Goal: Information Seeking & Learning: Check status

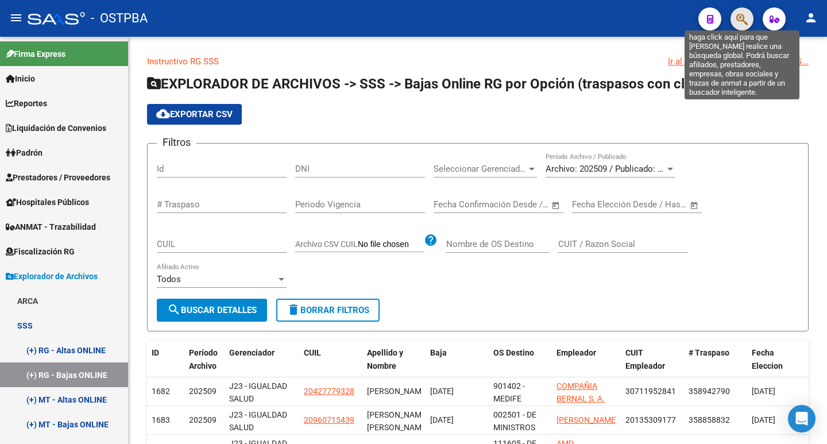
click at [739, 25] on icon "button" at bounding box center [741, 19] width 11 height 13
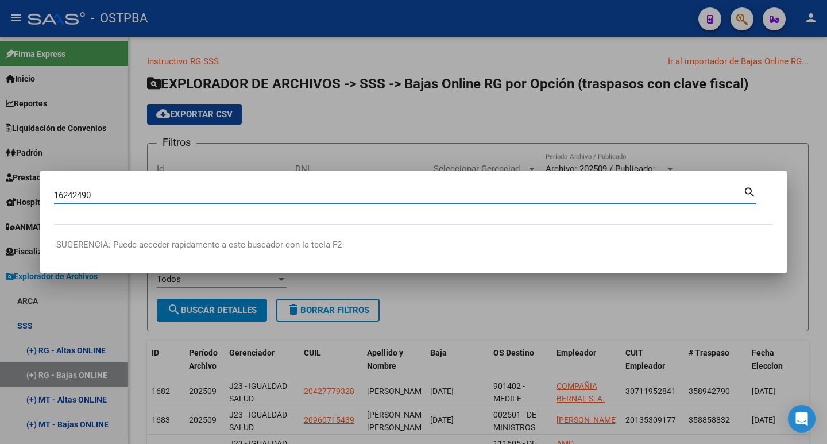
type input "16242490"
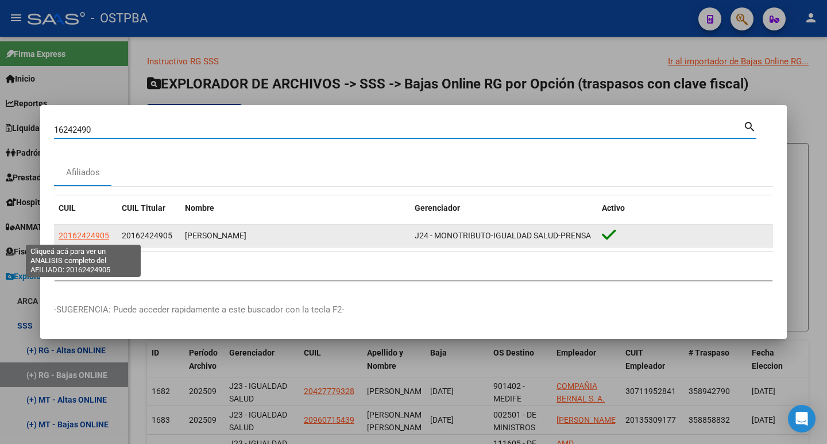
click at [96, 235] on span "20162424905" at bounding box center [84, 235] width 51 height 9
type textarea "20162424905"
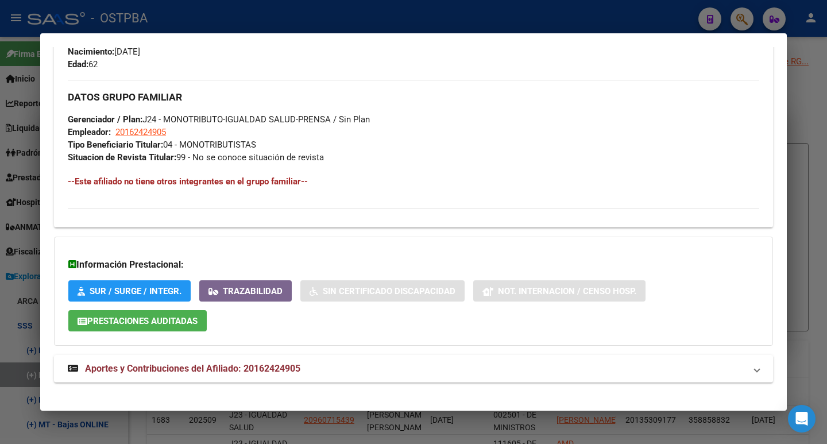
scroll to position [529, 0]
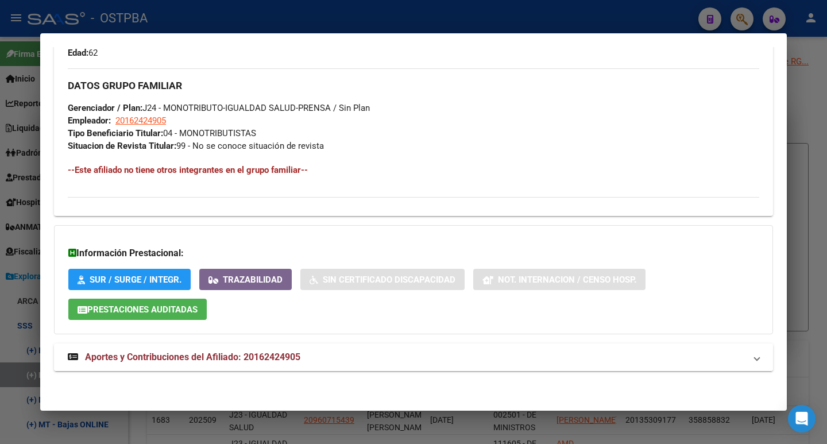
click at [230, 352] on span "Aportes y Contribuciones del Afiliado: 20162424905" at bounding box center [192, 357] width 215 height 11
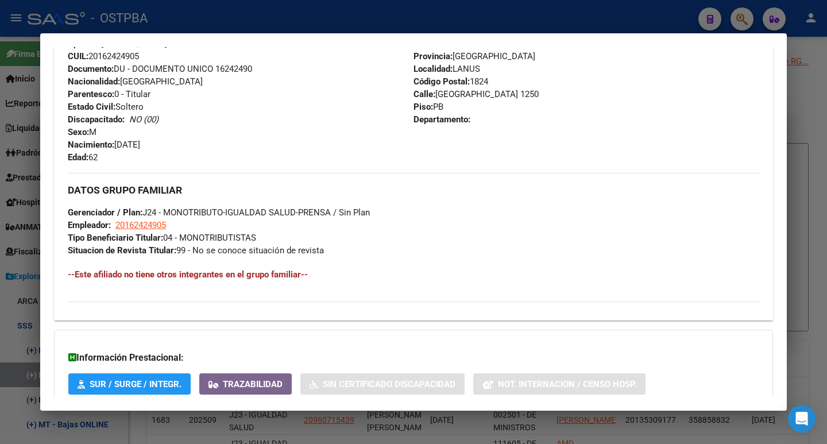
scroll to position [423, 0]
click at [205, 23] on div at bounding box center [413, 222] width 827 height 444
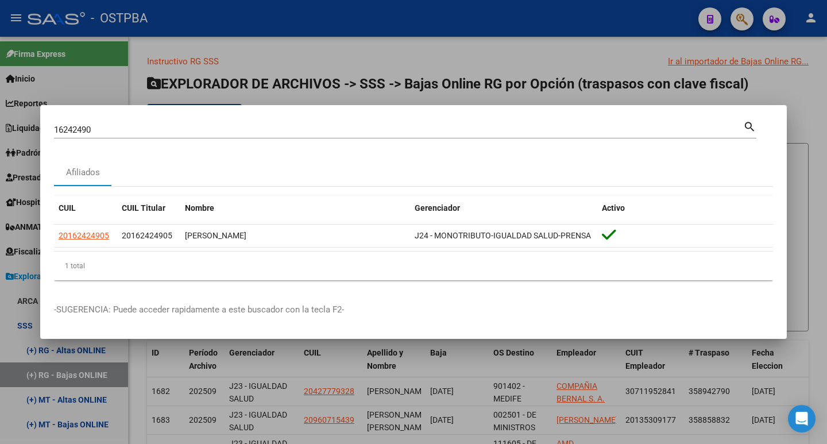
click at [317, 24] on div at bounding box center [413, 222] width 827 height 444
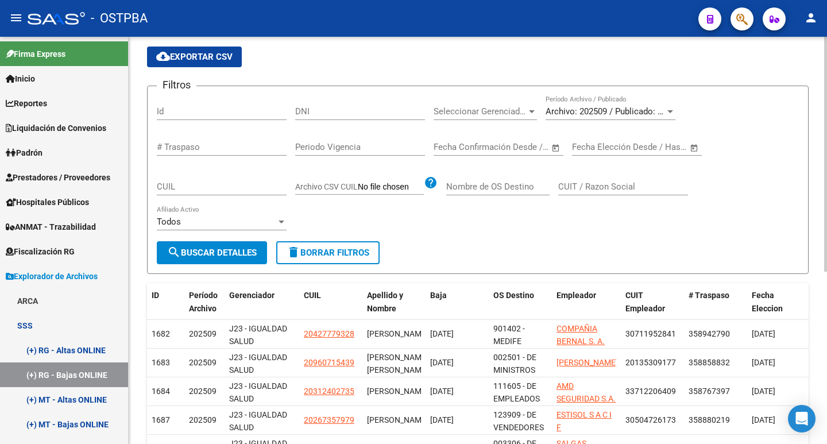
scroll to position [0, 0]
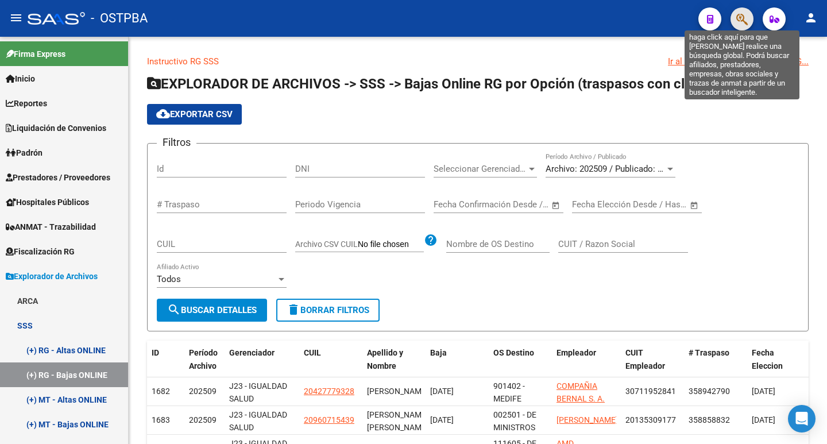
click at [739, 21] on icon "button" at bounding box center [741, 19] width 11 height 13
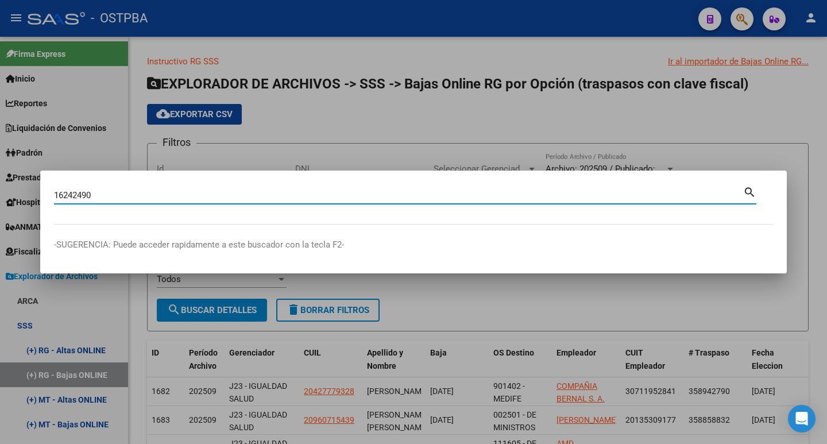
type input "16242490"
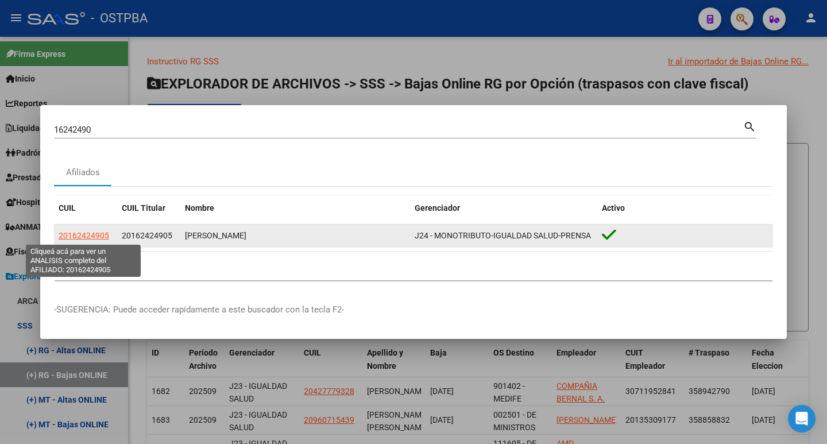
click at [79, 233] on span "20162424905" at bounding box center [84, 235] width 51 height 9
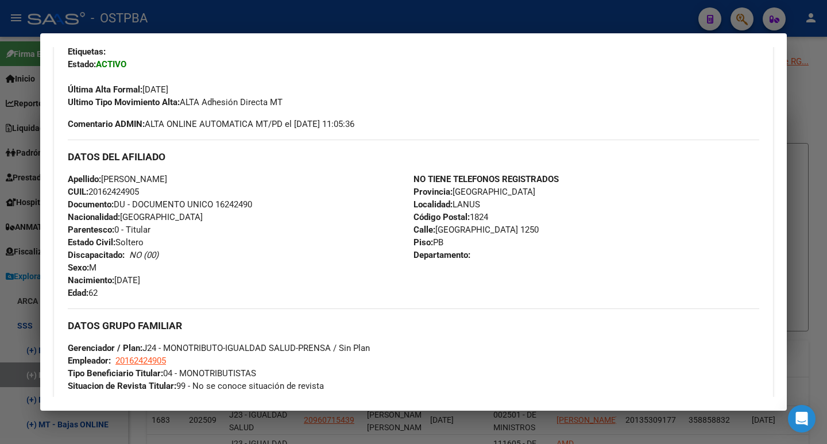
scroll to position [287, 0]
click at [263, 27] on div at bounding box center [413, 222] width 827 height 444
